Goal: Check status

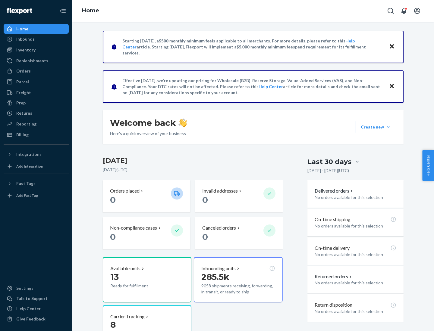
click at [388, 127] on button "Create new Create new inbound Create new order Create new product" at bounding box center [375, 127] width 41 height 12
click at [25, 39] on div "Inbounds" at bounding box center [25, 39] width 18 height 6
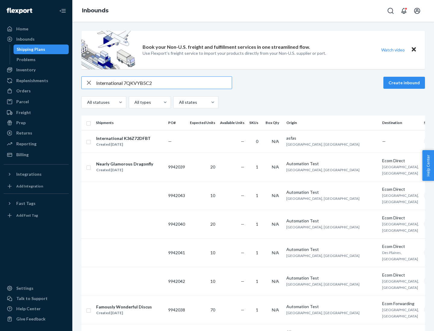
type input "International 7QKVYB5C29"
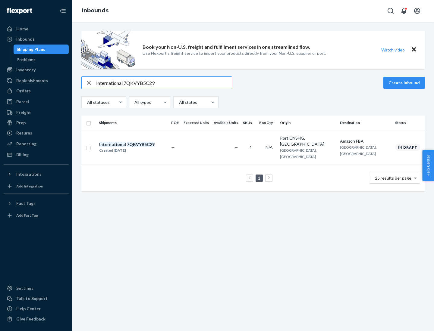
click at [137, 148] on div "Created [DATE]" at bounding box center [126, 151] width 55 height 6
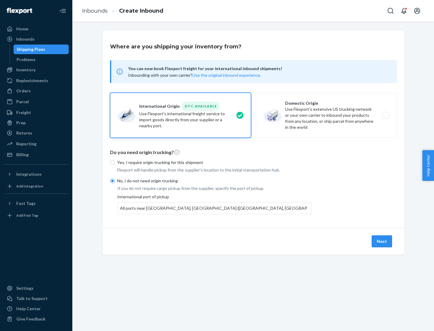
click at [382, 241] on button "Next" at bounding box center [381, 241] width 20 height 12
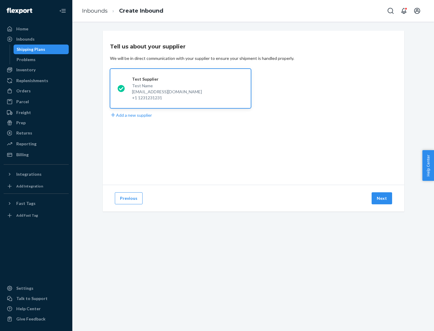
click at [382, 198] on button "Next" at bounding box center [381, 198] width 20 height 12
